Goal: Task Accomplishment & Management: Use online tool/utility

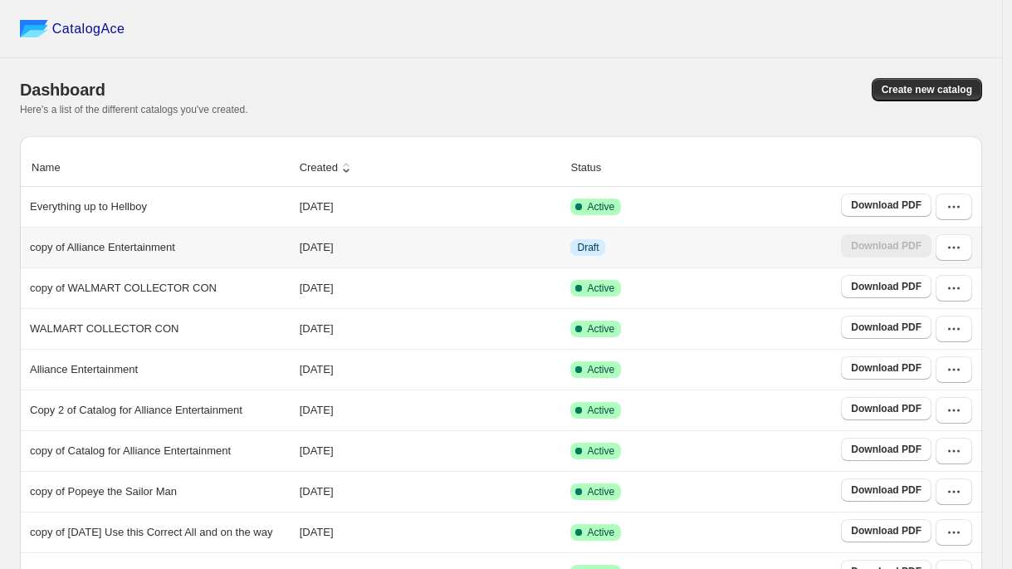
click at [134, 252] on p "copy of Alliance Entertainment" at bounding box center [102, 247] width 145 height 17
click at [968, 256] on button "button" at bounding box center [953, 247] width 37 height 27
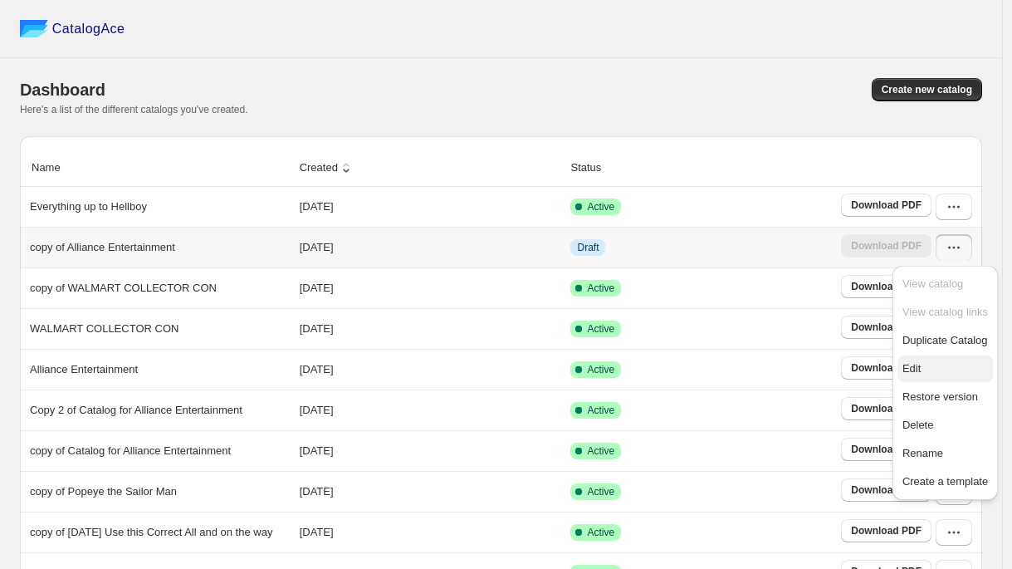
click at [914, 360] on span "Edit" at bounding box center [944, 368] width 85 height 17
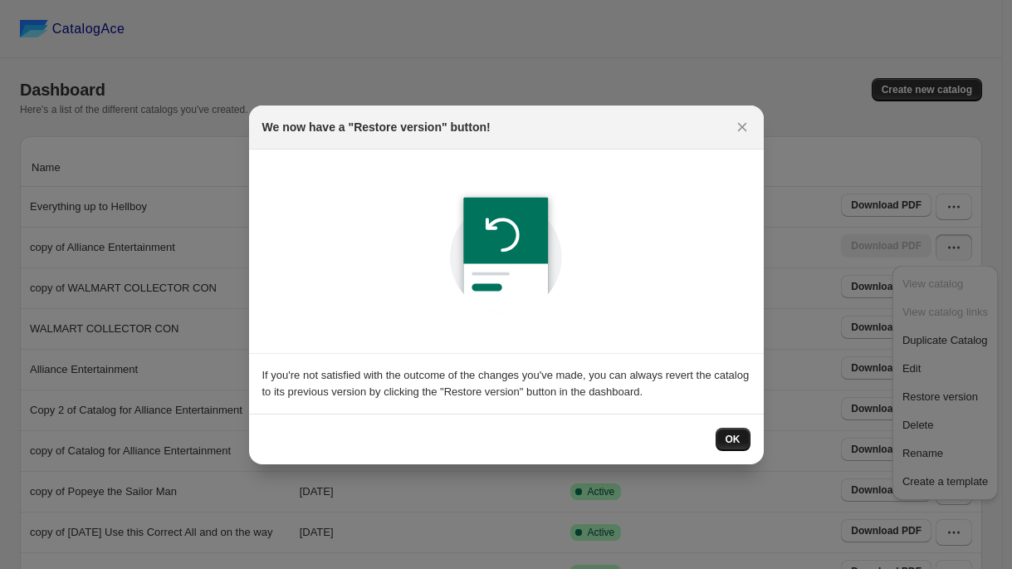
click at [728, 431] on button "OK" at bounding box center [733, 438] width 35 height 23
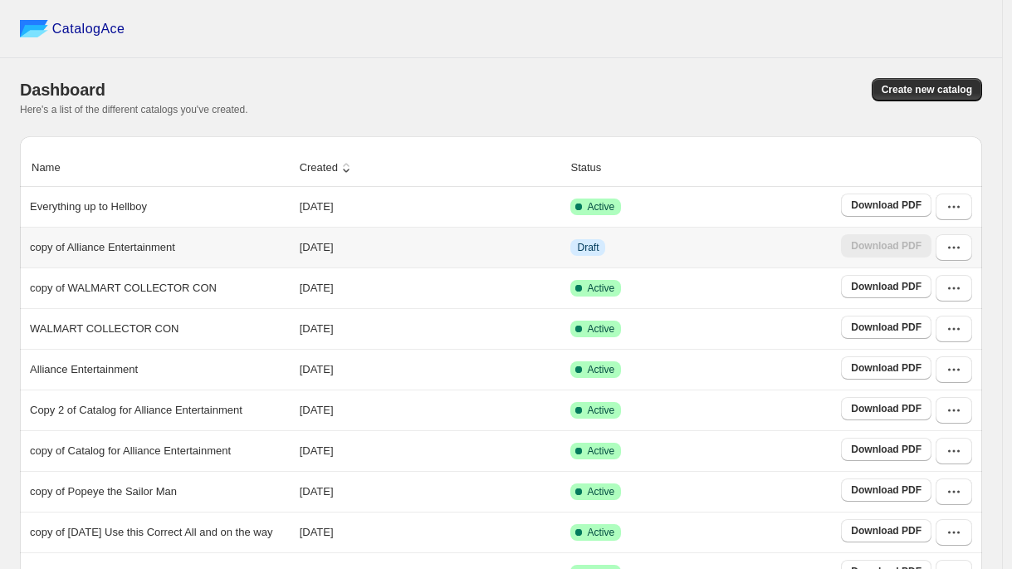
click at [959, 264] on td "Download PDF" at bounding box center [909, 247] width 146 height 41
click at [960, 254] on icon "button" at bounding box center [953, 247] width 17 height 17
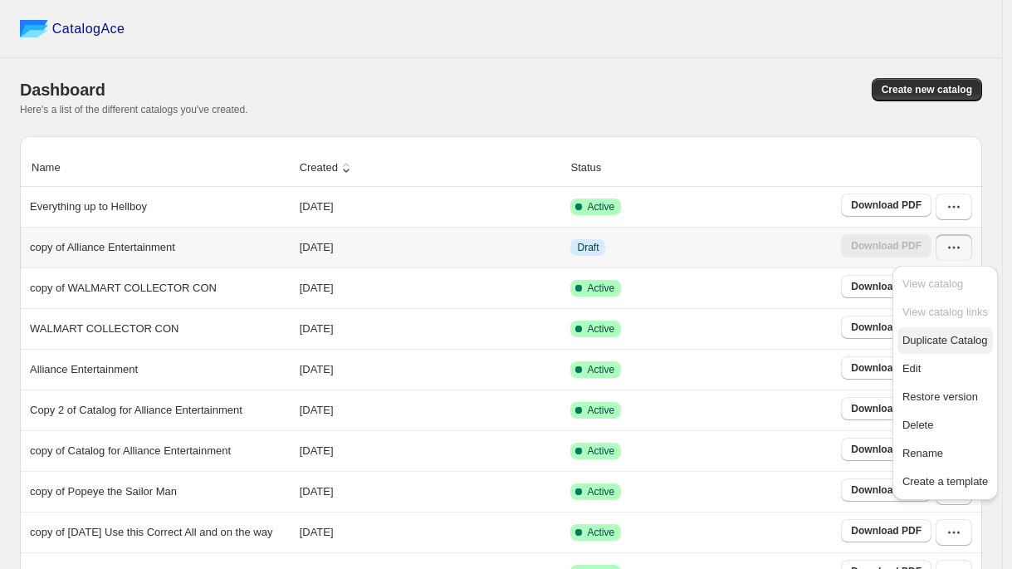
click at [940, 335] on span "Duplicate Catalog" at bounding box center [944, 340] width 85 height 12
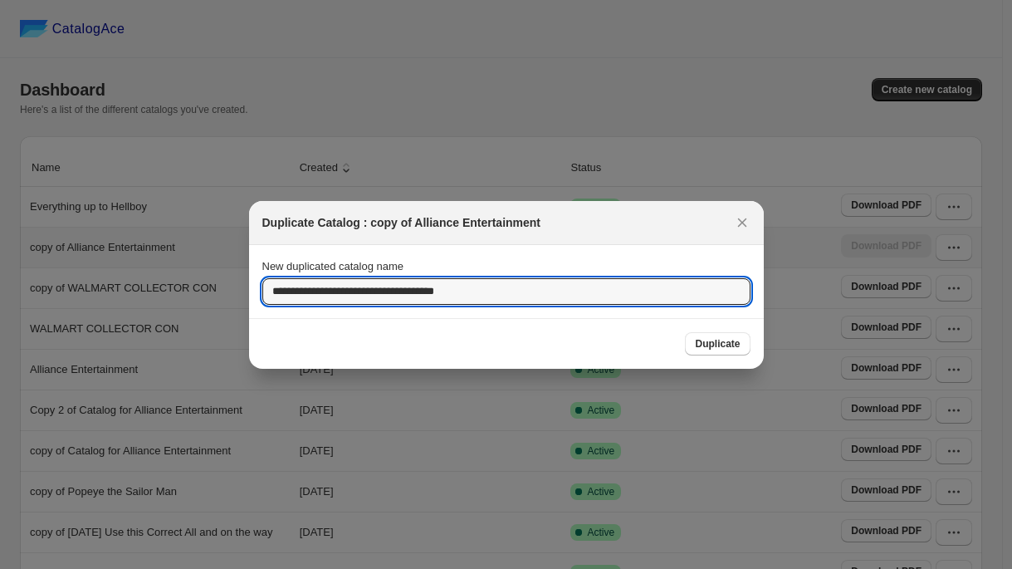
drag, startPoint x: 478, startPoint y: 295, endPoint x: 217, endPoint y: 300, distance: 260.7
drag, startPoint x: 496, startPoint y: 282, endPoint x: 291, endPoint y: 279, distance: 205.1
click at [291, 279] on input "**********" at bounding box center [506, 291] width 488 height 27
drag, startPoint x: 496, startPoint y: 290, endPoint x: 249, endPoint y: 295, distance: 247.4
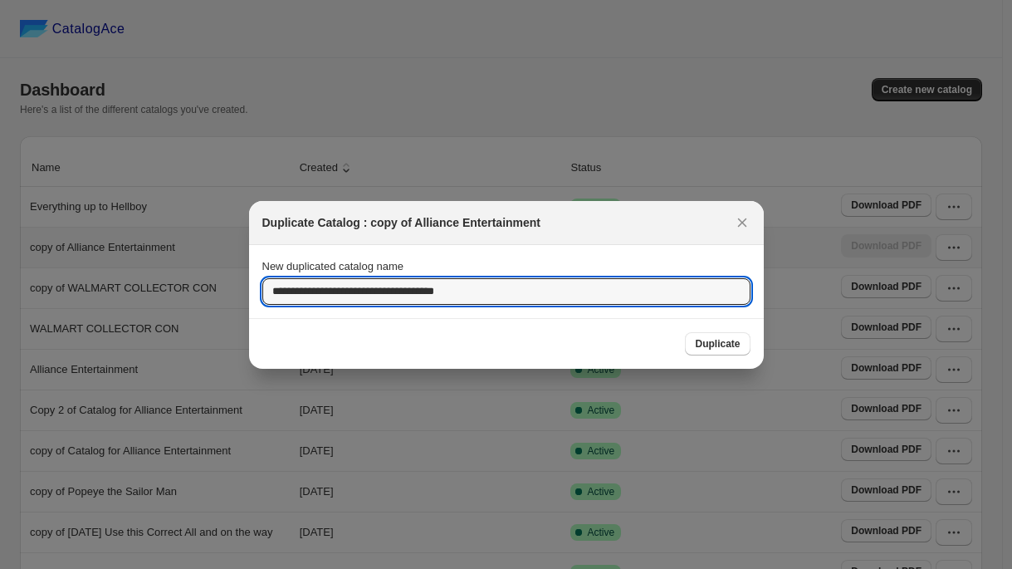
click at [249, 295] on section "**********" at bounding box center [506, 281] width 515 height 73
type input "**********"
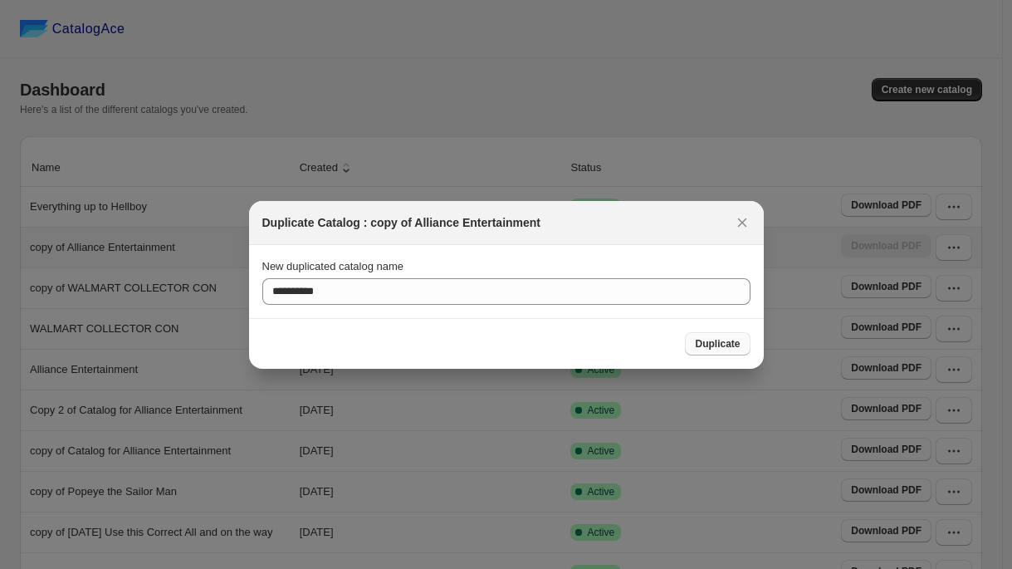
click at [723, 347] on span "Duplicate" at bounding box center [717, 343] width 45 height 13
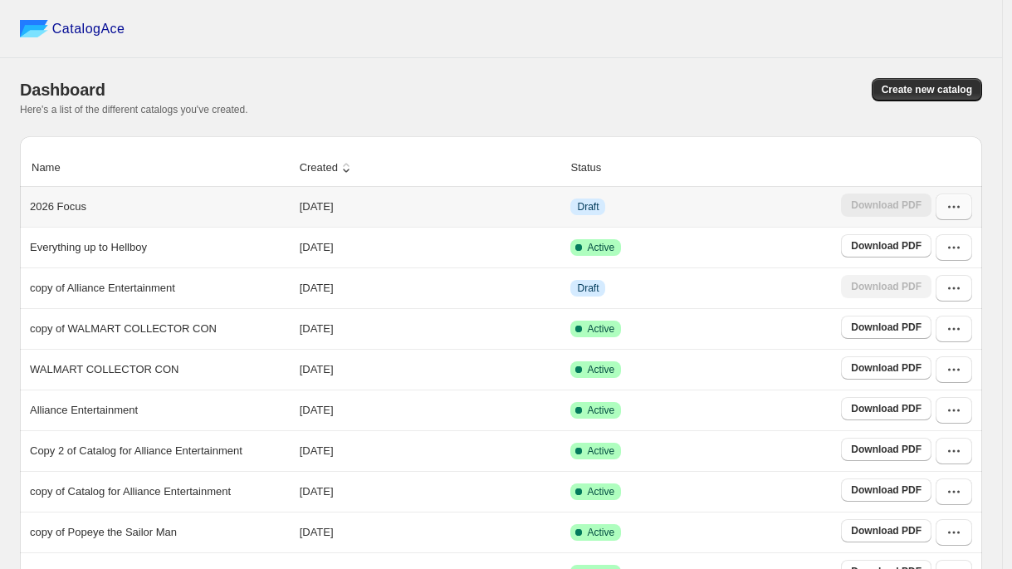
click at [960, 216] on button "button" at bounding box center [953, 206] width 37 height 27
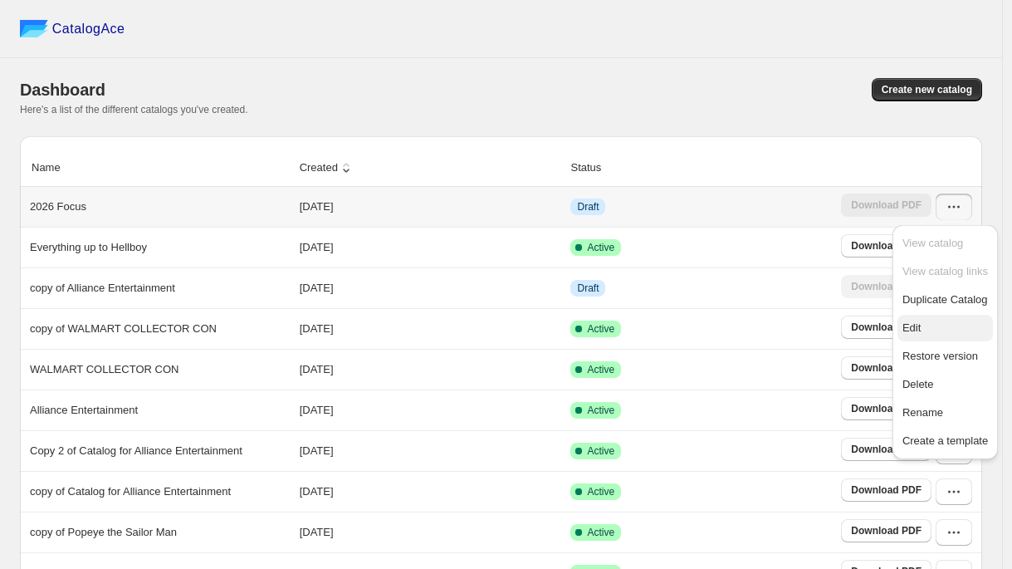
click at [921, 330] on span "Edit" at bounding box center [911, 327] width 18 height 12
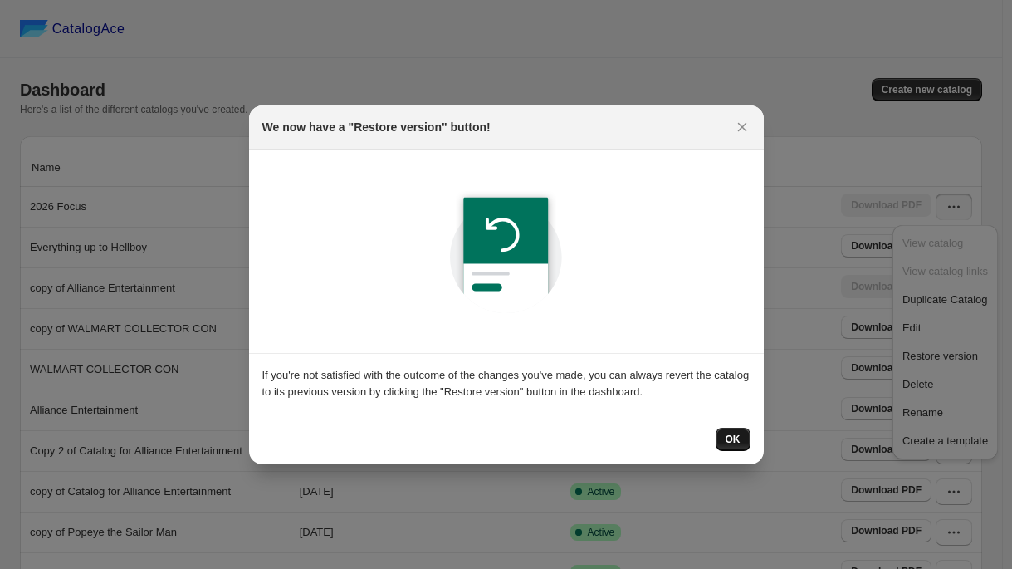
click at [723, 439] on button "OK" at bounding box center [733, 438] width 35 height 23
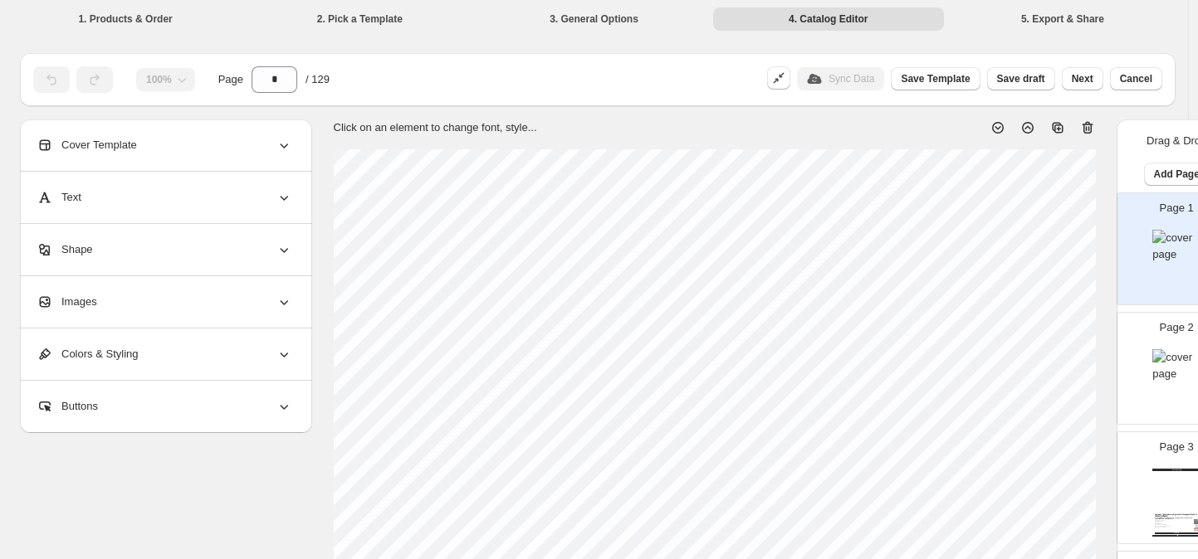
scroll to position [2616, 0]
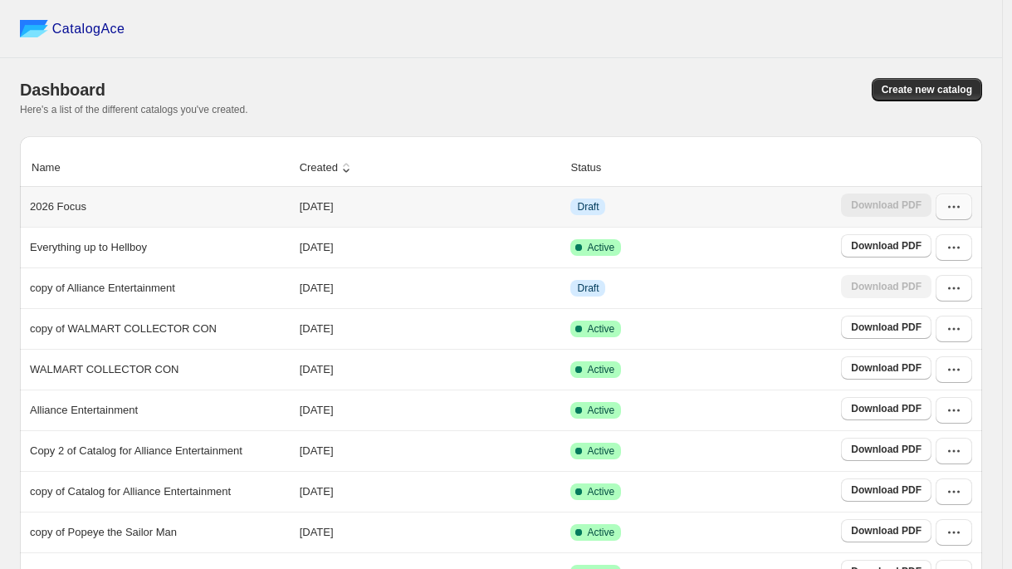
click at [970, 219] on button "button" at bounding box center [953, 206] width 37 height 27
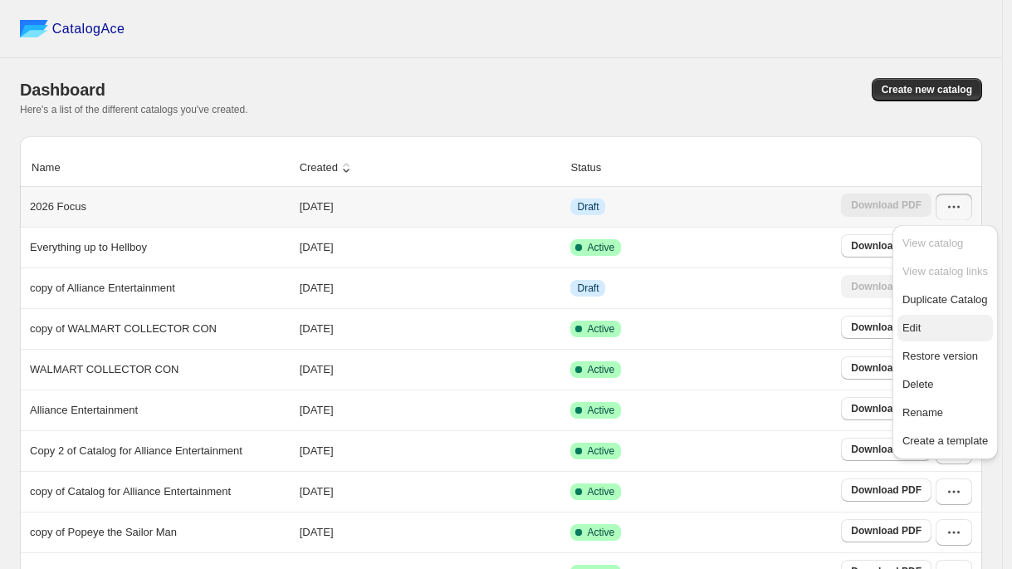
click at [919, 322] on span "Edit" at bounding box center [911, 327] width 18 height 12
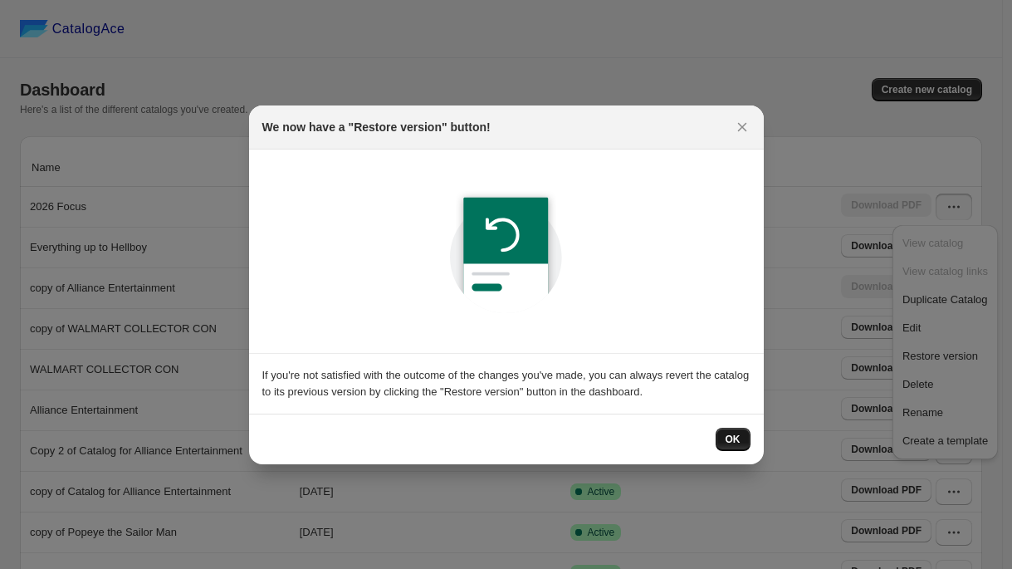
click at [737, 436] on span "OK" at bounding box center [732, 438] width 15 height 13
